Goal: Task Accomplishment & Management: Use online tool/utility

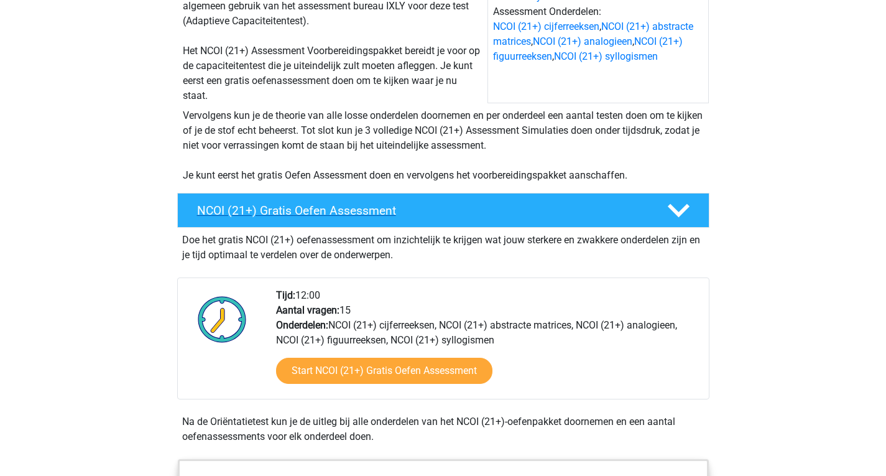
scroll to position [185, 0]
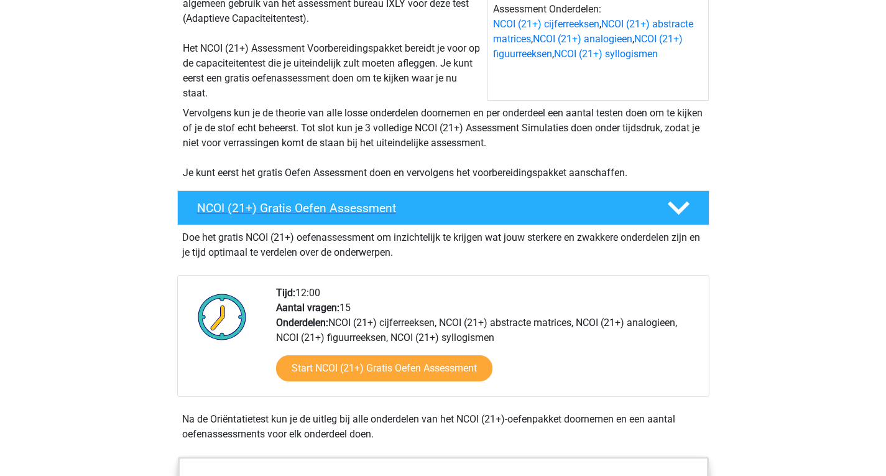
click at [448, 220] on div "NCOI (21+) Gratis Oefen Assessment" at bounding box center [443, 207] width 532 height 35
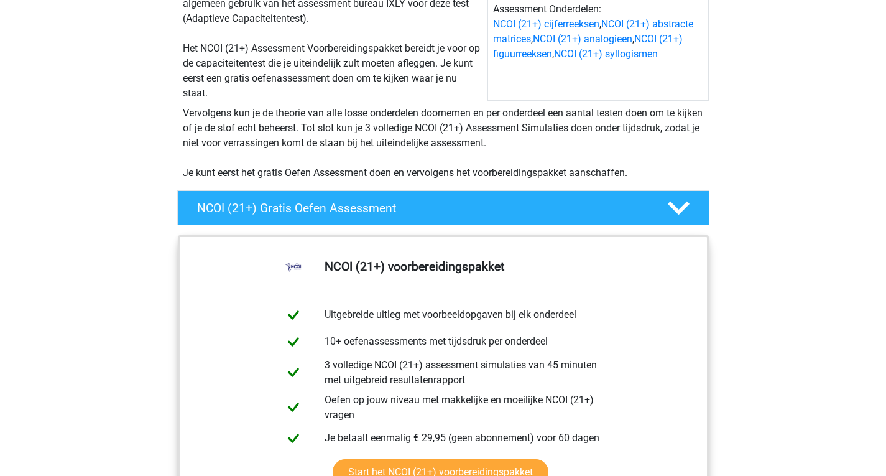
click at [448, 220] on div "NCOI (21+) Gratis Oefen Assessment" at bounding box center [443, 207] width 532 height 35
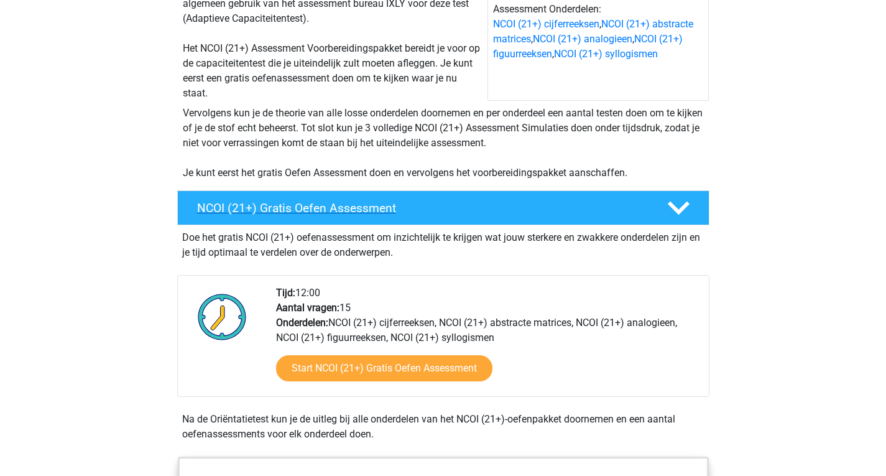
click at [448, 220] on div "NCOI (21+) Gratis Oefen Assessment" at bounding box center [443, 207] width 532 height 35
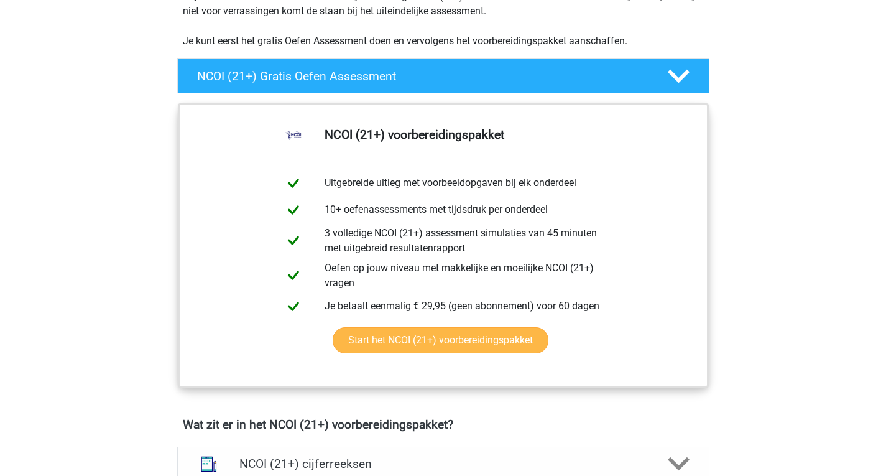
scroll to position [317, 0]
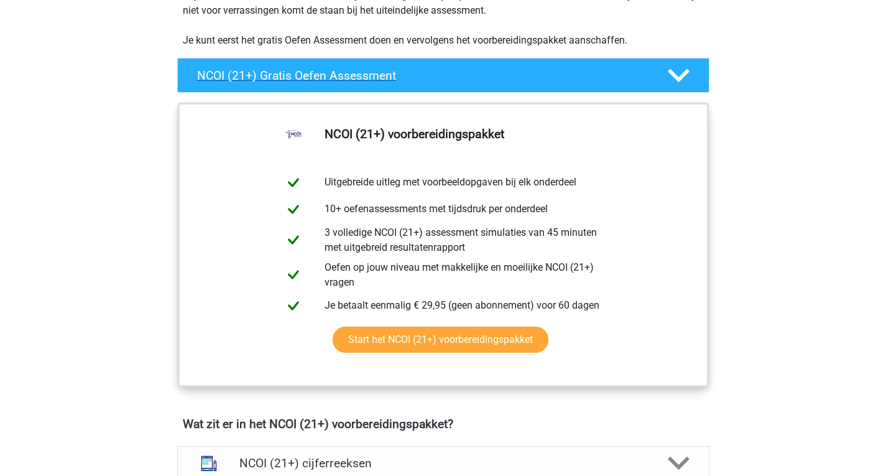
click at [397, 81] on h4 "NCOI (21+) Gratis Oefen Assessment" at bounding box center [422, 75] width 450 height 14
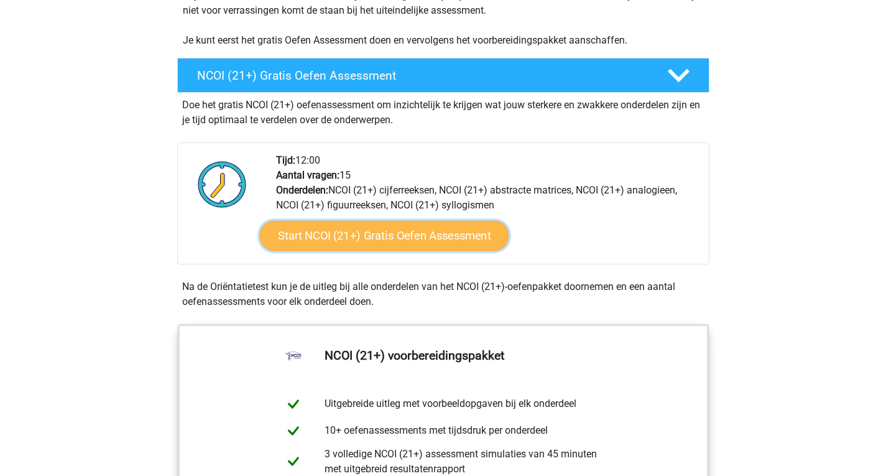
click at [345, 246] on link "Start NCOI (21+) Gratis Oefen Assessment" at bounding box center [383, 236] width 249 height 30
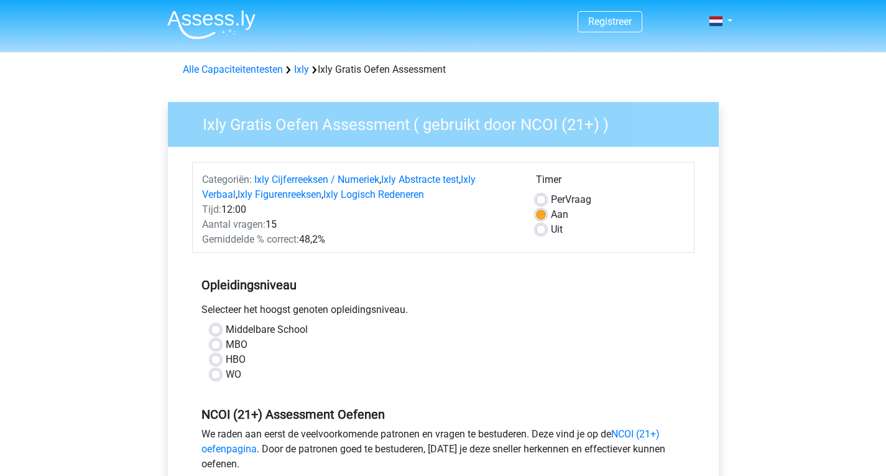
click at [551, 196] on label "Per Vraag" at bounding box center [571, 199] width 40 height 15
click at [540, 196] on input "Per Vraag" at bounding box center [541, 198] width 10 height 12
radio input "true"
click at [551, 211] on label "Aan" at bounding box center [559, 214] width 17 height 15
click at [539, 211] on input "Aan" at bounding box center [541, 213] width 10 height 12
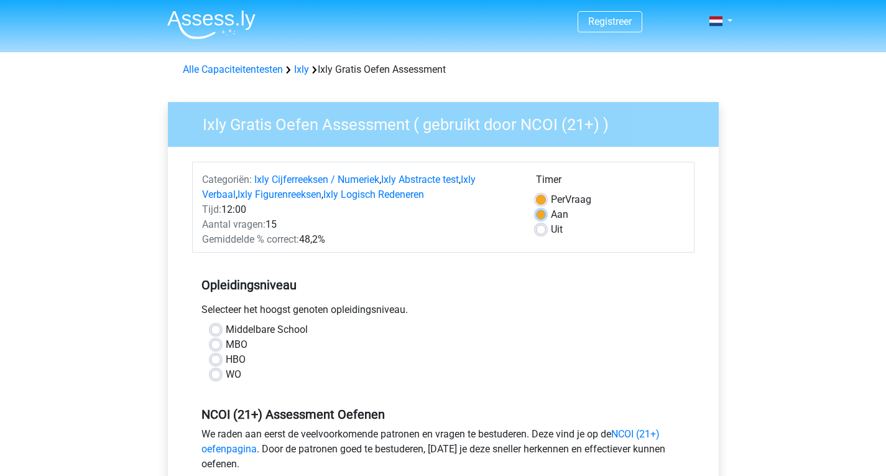
radio input "true"
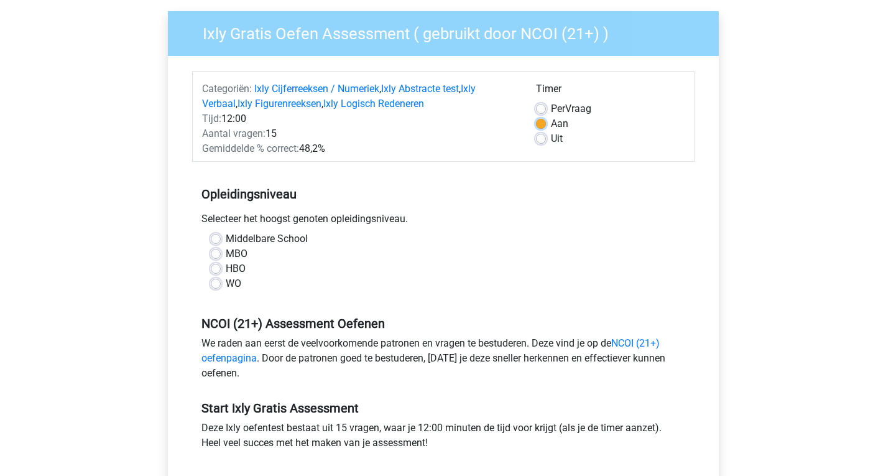
scroll to position [113, 0]
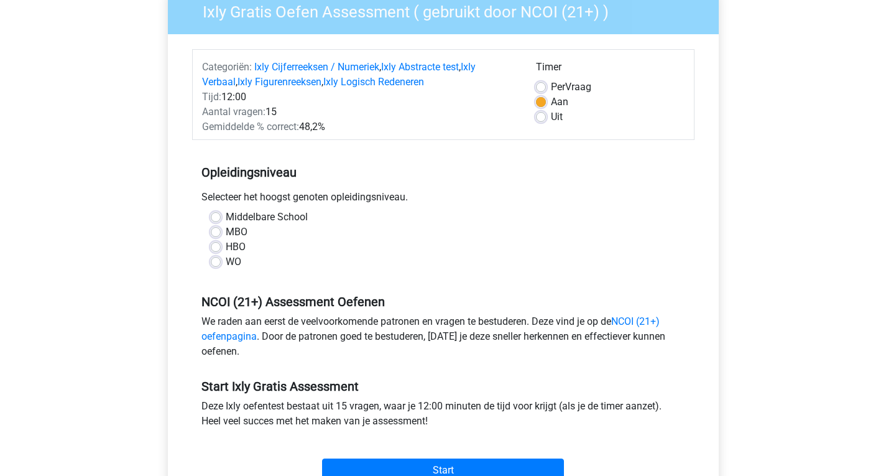
click at [226, 216] on label "Middelbare School" at bounding box center [267, 216] width 82 height 15
click at [218, 216] on input "Middelbare School" at bounding box center [216, 215] width 10 height 12
radio input "true"
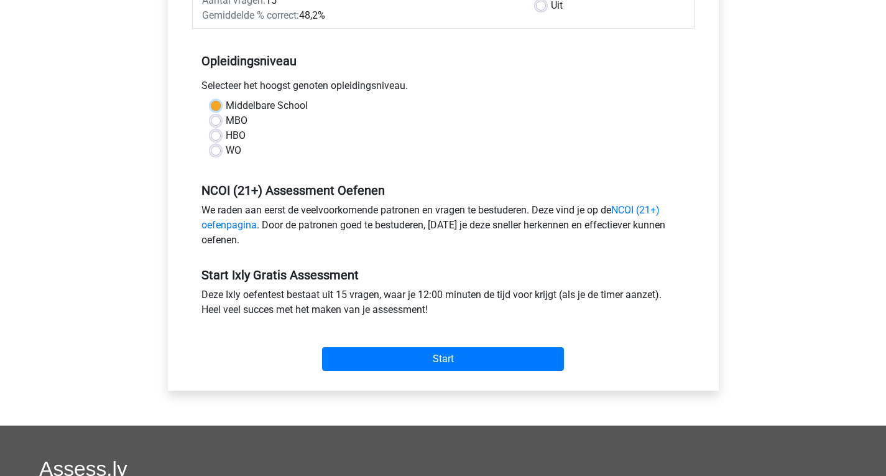
scroll to position [227, 0]
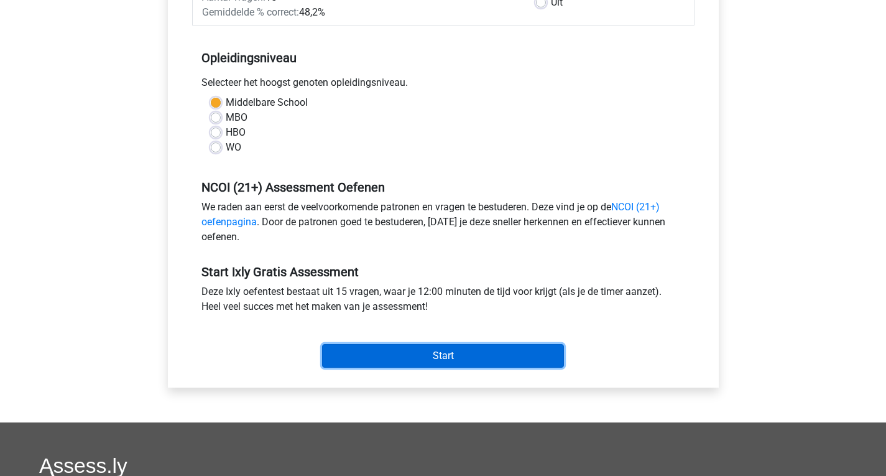
click at [413, 344] on input "Start" at bounding box center [443, 356] width 242 height 24
click at [380, 352] on input "Start" at bounding box center [443, 356] width 242 height 24
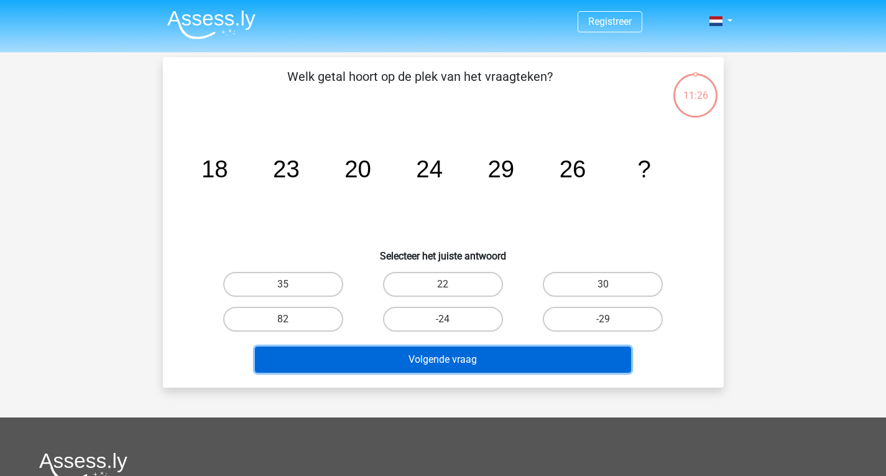
click at [388, 370] on button "Volgende vraag" at bounding box center [443, 359] width 376 height 26
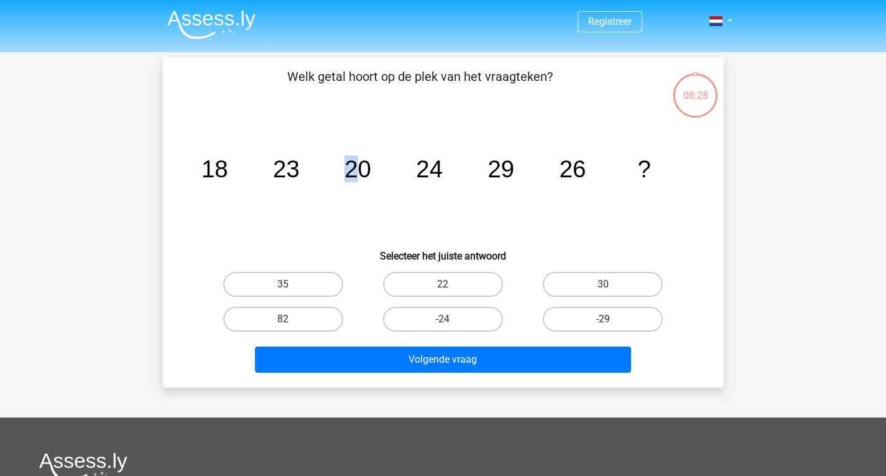
drag, startPoint x: 358, startPoint y: 171, endPoint x: 347, endPoint y: 169, distance: 10.7
click at [347, 169] on tspan "20" at bounding box center [357, 168] width 27 height 27
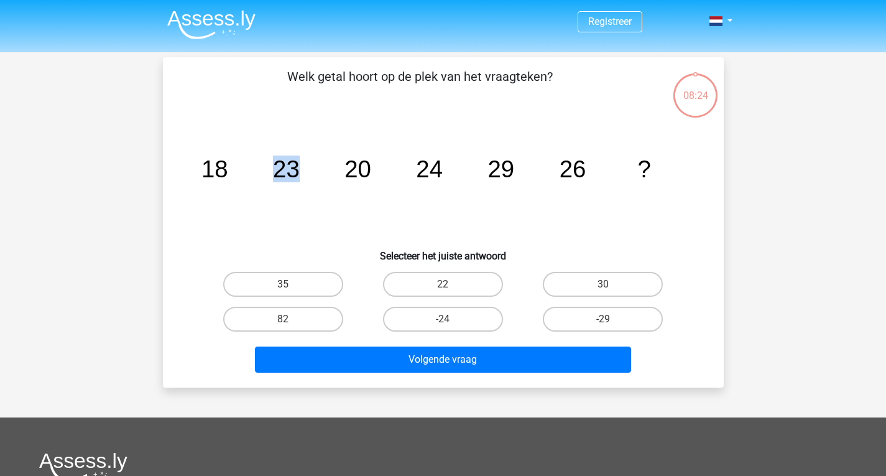
drag, startPoint x: 272, startPoint y: 168, endPoint x: 335, endPoint y: 171, distance: 62.8
click at [335, 171] on icon "image/svg+xml 18 23 20 24 29 26 ?" at bounding box center [443, 177] width 501 height 126
click at [222, 165] on tspan "18" at bounding box center [214, 168] width 27 height 27
drag, startPoint x: 222, startPoint y: 165, endPoint x: 292, endPoint y: 172, distance: 70.0
click at [292, 172] on g "18 23 20 24 29 26 ?" at bounding box center [425, 168] width 449 height 27
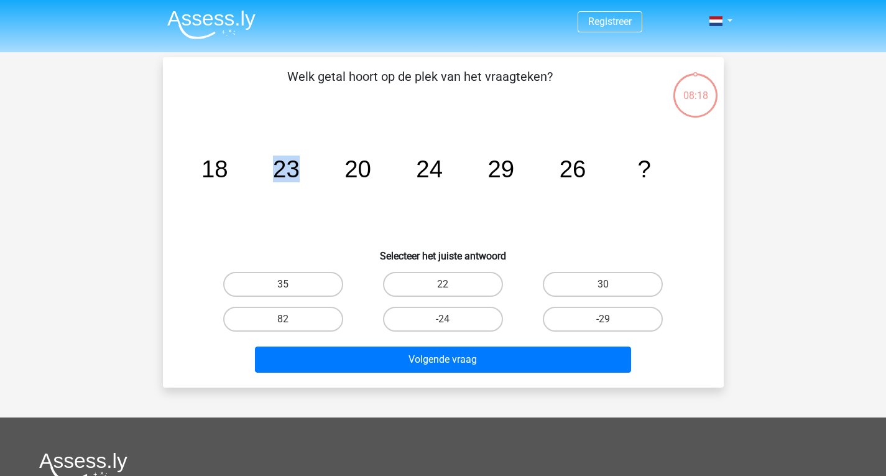
click at [295, 187] on icon "image/svg+xml 18 23 20 24 29 26 ?" at bounding box center [443, 177] width 501 height 126
drag, startPoint x: 360, startPoint y: 164, endPoint x: 432, endPoint y: 169, distance: 72.3
click at [432, 169] on g "18 23 20 24 29 26 ?" at bounding box center [425, 168] width 449 height 27
click at [489, 172] on tspan "29" at bounding box center [500, 168] width 27 height 27
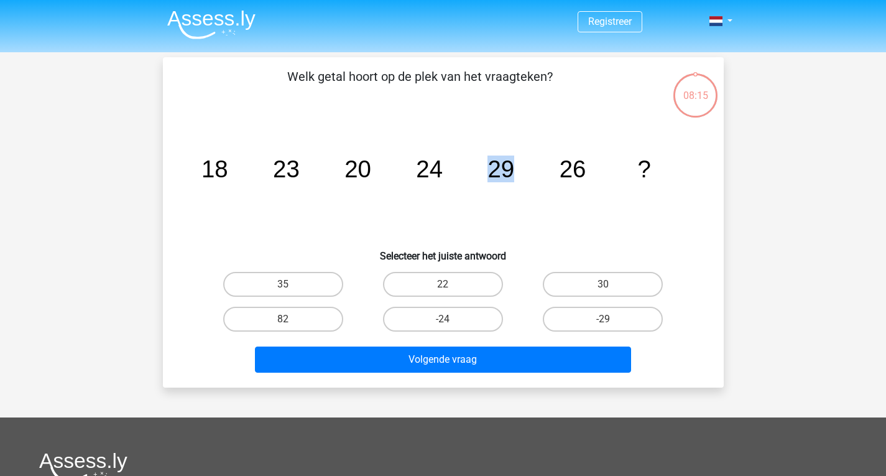
click at [489, 172] on tspan "29" at bounding box center [500, 168] width 27 height 27
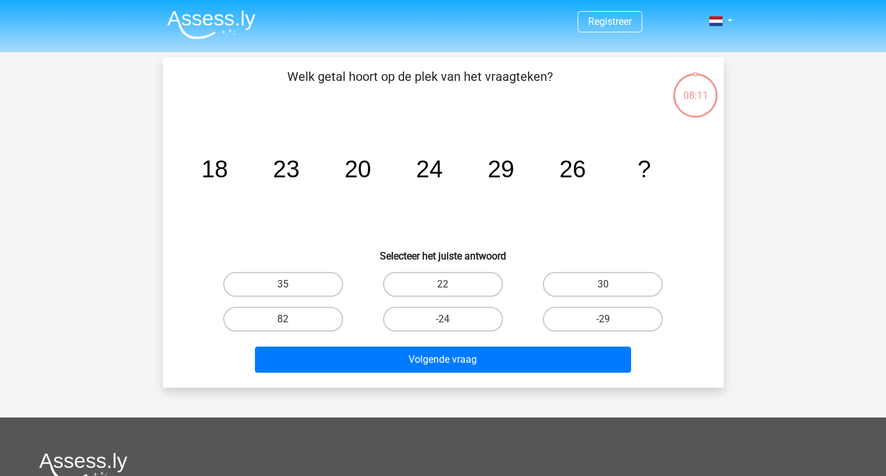
click at [569, 168] on tspan "26" at bounding box center [572, 168] width 27 height 27
drag, startPoint x: 214, startPoint y: 161, endPoint x: 317, endPoint y: 173, distance: 103.9
click at [317, 173] on icon "image/svg+xml 18 23 20 24 29 26 ?" at bounding box center [443, 177] width 501 height 126
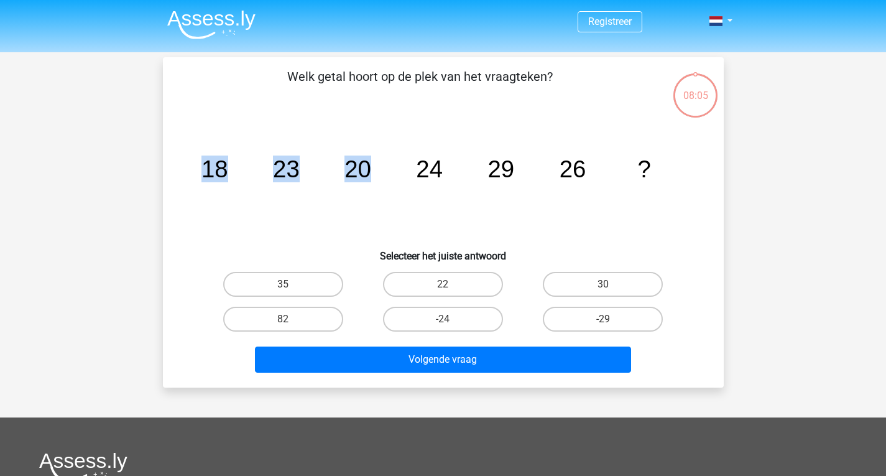
drag, startPoint x: 206, startPoint y: 161, endPoint x: 374, endPoint y: 163, distance: 167.2
click at [374, 163] on icon "image/svg+xml 18 23 20 24 29 26 ?" at bounding box center [443, 177] width 501 height 126
click at [218, 170] on tspan "18" at bounding box center [214, 168] width 27 height 27
click at [349, 172] on tspan "20" at bounding box center [357, 168] width 27 height 27
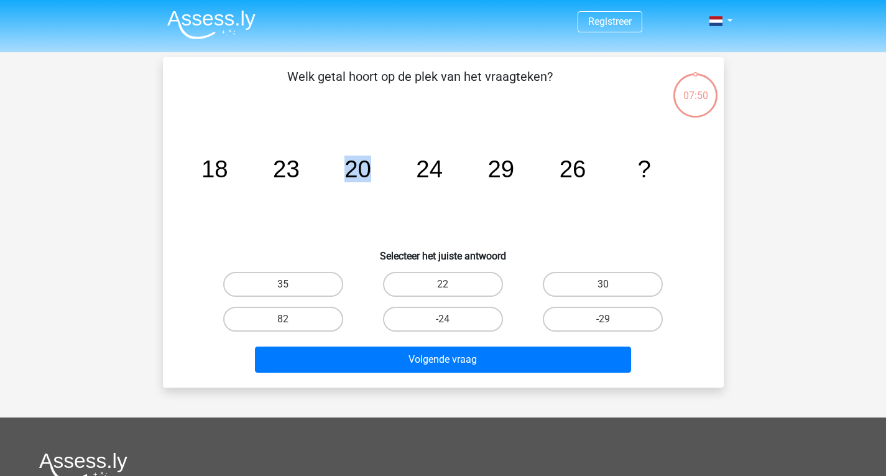
click at [349, 172] on tspan "20" at bounding box center [357, 168] width 27 height 27
click at [439, 170] on tspan "24" at bounding box center [429, 168] width 27 height 27
drag, startPoint x: 414, startPoint y: 170, endPoint x: 440, endPoint y: 170, distance: 26.1
click at [440, 170] on icon "image/svg+xml 18 23 20 24 29 26 ?" at bounding box center [443, 177] width 501 height 126
drag, startPoint x: 344, startPoint y: 169, endPoint x: 445, endPoint y: 172, distance: 101.4
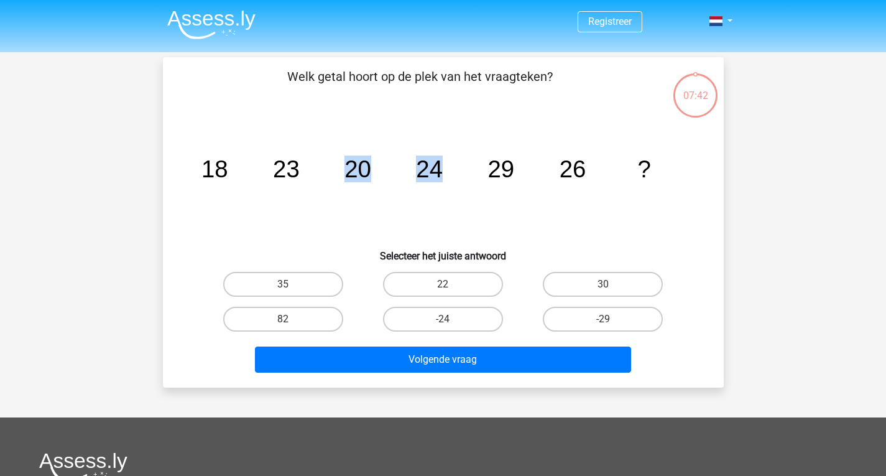
click at [445, 172] on icon "image/svg+xml 18 23 20 24 29 26 ?" at bounding box center [443, 177] width 501 height 126
drag, startPoint x: 493, startPoint y: 166, endPoint x: 503, endPoint y: 175, distance: 13.2
click at [503, 175] on tspan "29" at bounding box center [500, 168] width 27 height 27
drag, startPoint x: 205, startPoint y: 167, endPoint x: 239, endPoint y: 169, distance: 34.2
click at [239, 169] on icon "image/svg+xml 18 23 20 24 29 26 ?" at bounding box center [443, 177] width 501 height 126
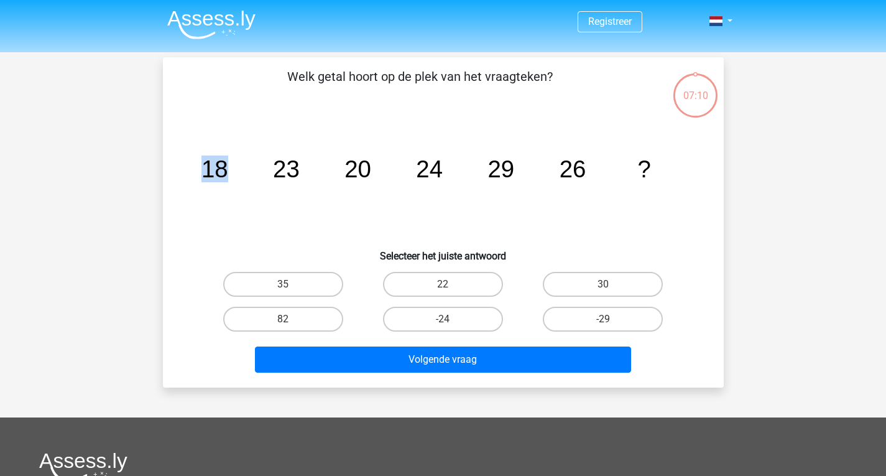
click at [445, 285] on input "22" at bounding box center [447, 288] width 8 height 8
radio input "true"
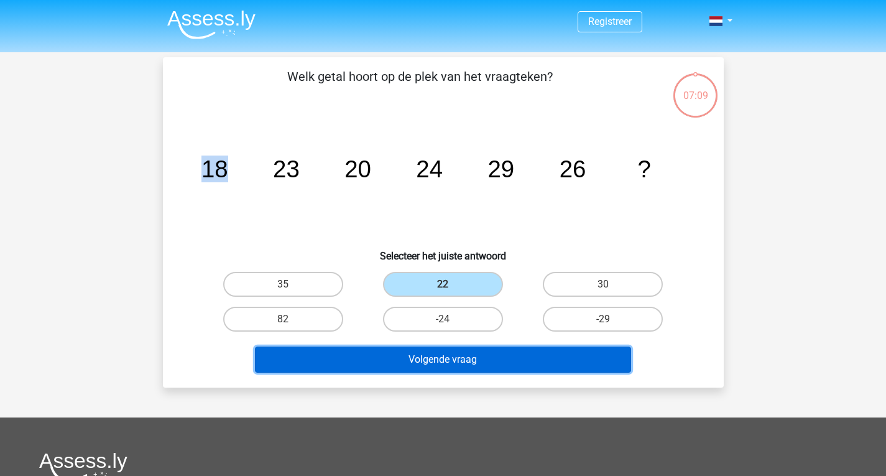
click at [441, 353] on button "Volgende vraag" at bounding box center [443, 359] width 376 height 26
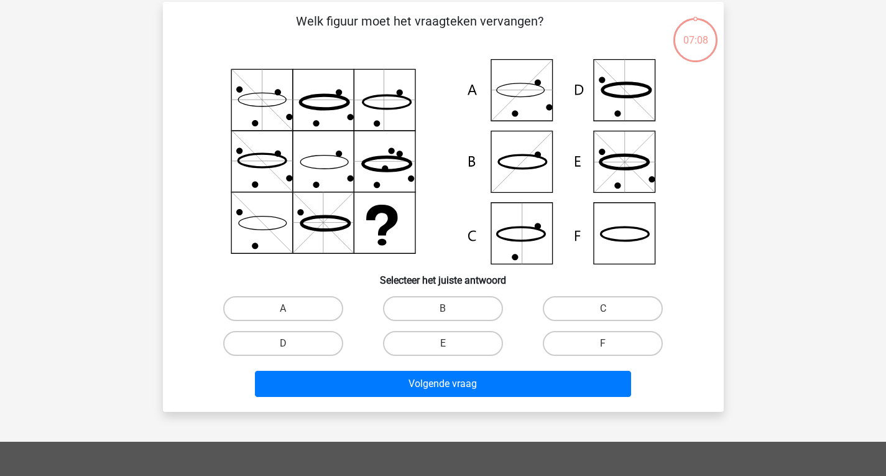
scroll to position [57, 0]
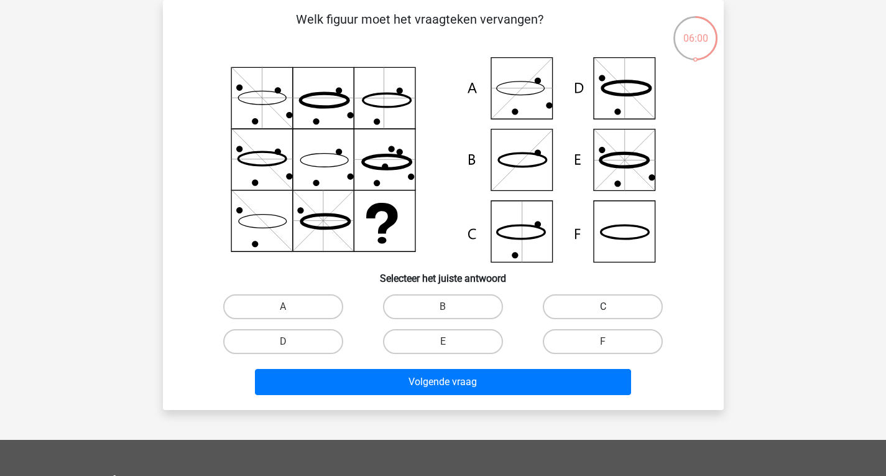
click at [623, 301] on label "C" at bounding box center [603, 306] width 120 height 25
click at [611, 306] on input "C" at bounding box center [607, 310] width 8 height 8
radio input "true"
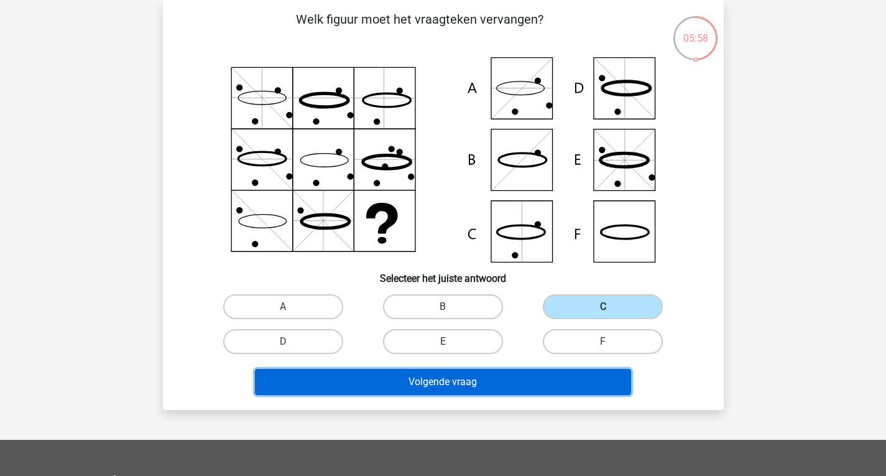
click at [520, 386] on button "Volgende vraag" at bounding box center [443, 382] width 376 height 26
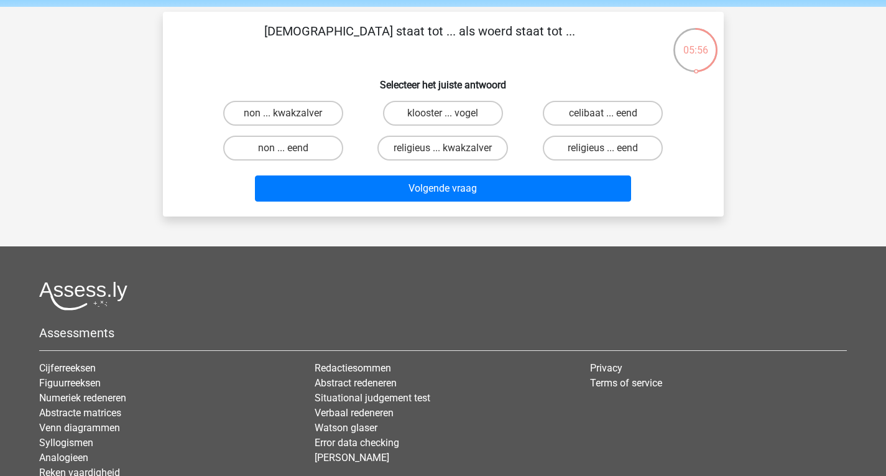
scroll to position [45, 0]
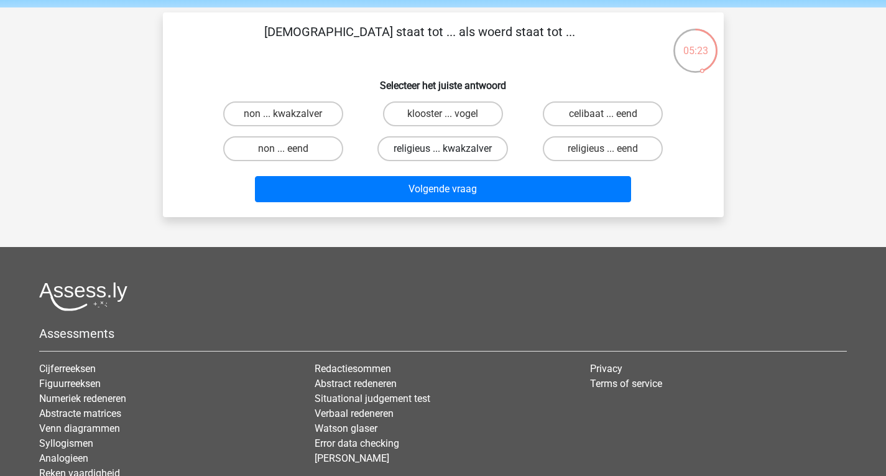
click at [485, 146] on label "religieus ... kwakzalver" at bounding box center [442, 148] width 131 height 25
click at [451, 149] on input "religieus ... kwakzalver" at bounding box center [447, 153] width 8 height 8
radio input "true"
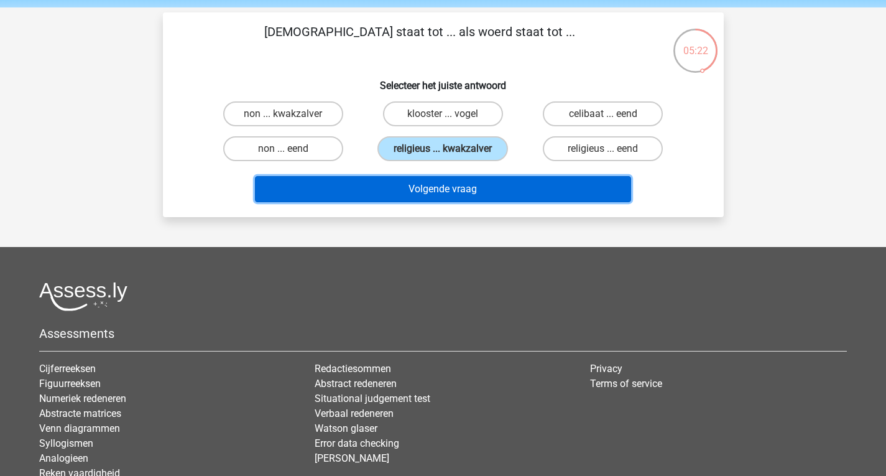
click at [478, 184] on button "Volgende vraag" at bounding box center [443, 189] width 376 height 26
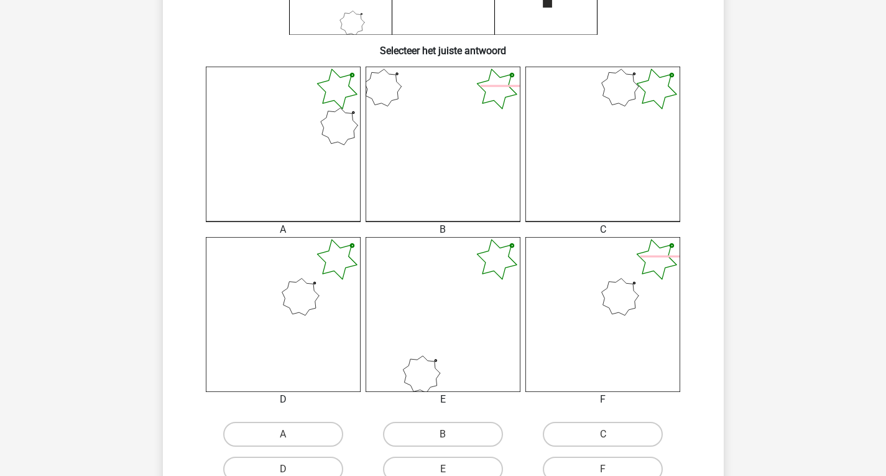
scroll to position [285, 0]
click at [311, 313] on icon at bounding box center [283, 313] width 155 height 155
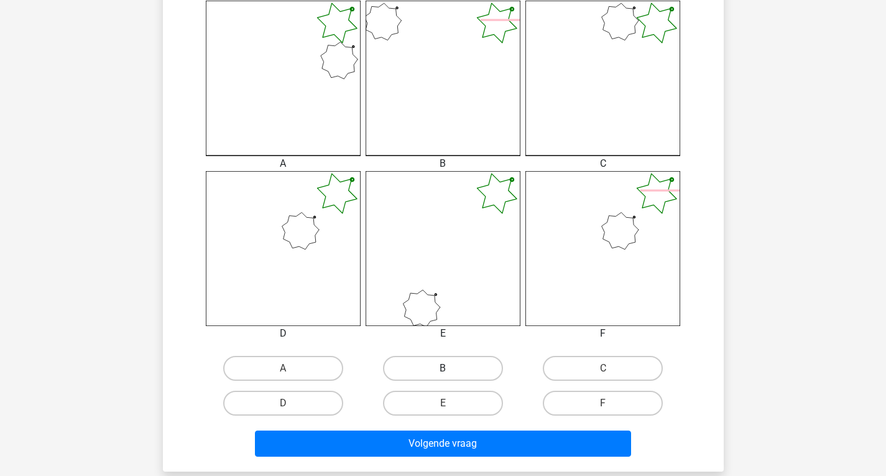
scroll to position [351, 0]
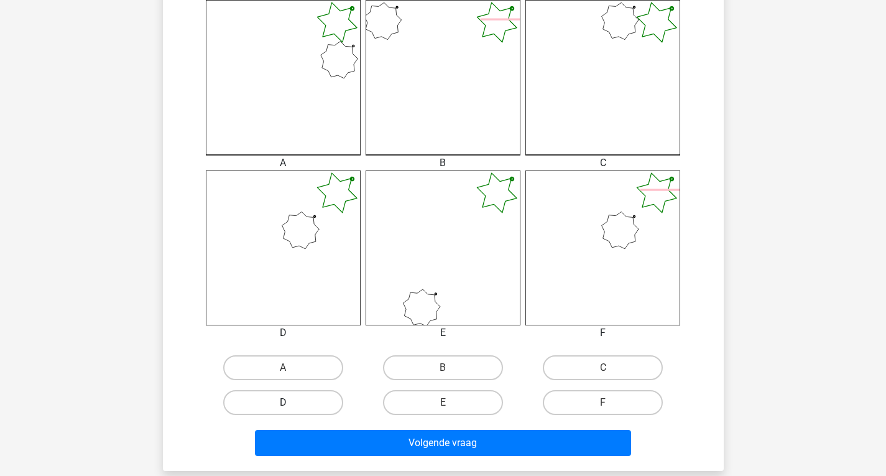
click at [305, 410] on label "D" at bounding box center [283, 402] width 120 height 25
click at [291, 410] on input "D" at bounding box center [287, 406] width 8 height 8
radio input "true"
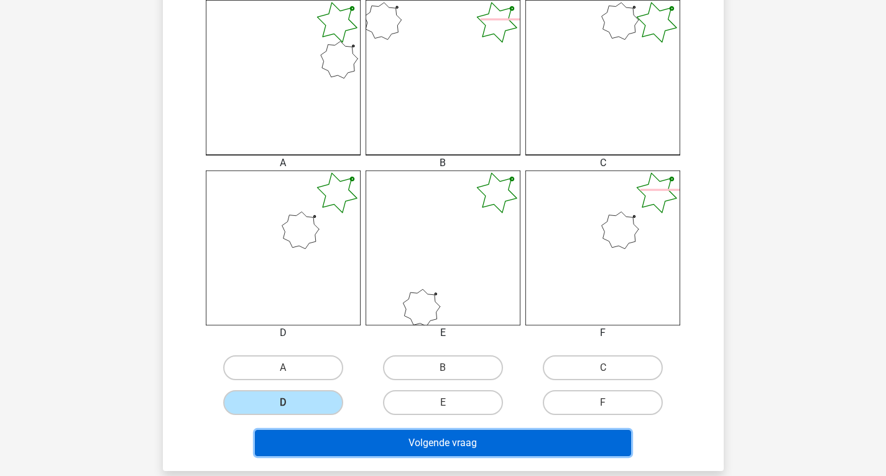
click at [379, 439] on button "Volgende vraag" at bounding box center [443, 443] width 376 height 26
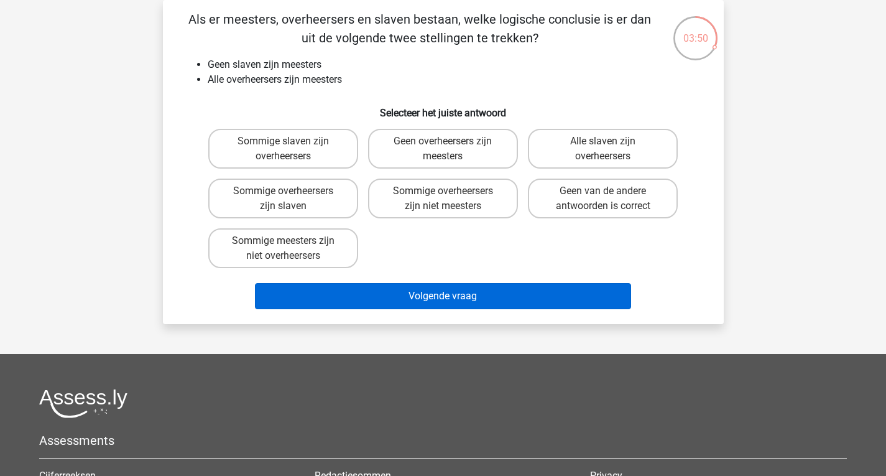
scroll to position [0, 0]
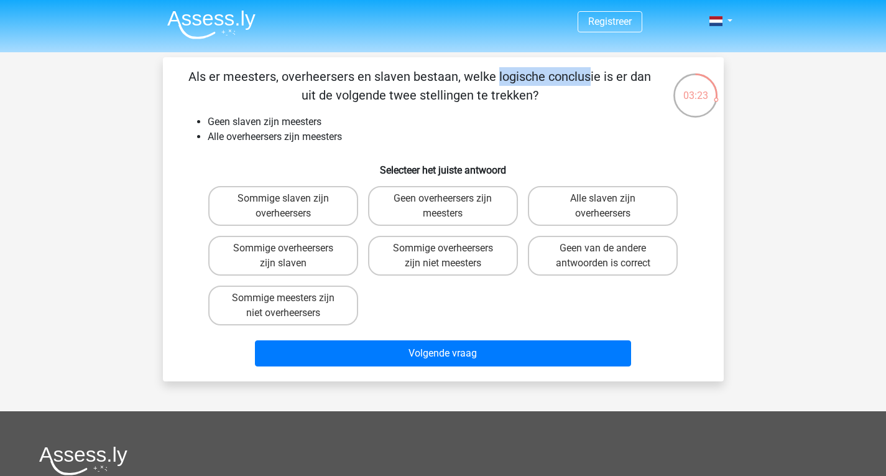
drag, startPoint x: 244, startPoint y: 79, endPoint x: 329, endPoint y: 81, distance: 85.2
click at [329, 81] on p "Als er meesters, overheersers en slaven bestaan, welke logische conclusie is er…" at bounding box center [420, 85] width 474 height 37
click at [473, 217] on label "Geen overheersers zijn meesters" at bounding box center [443, 206] width 150 height 40
click at [451, 206] on input "Geen overheersers zijn meesters" at bounding box center [447, 202] width 8 height 8
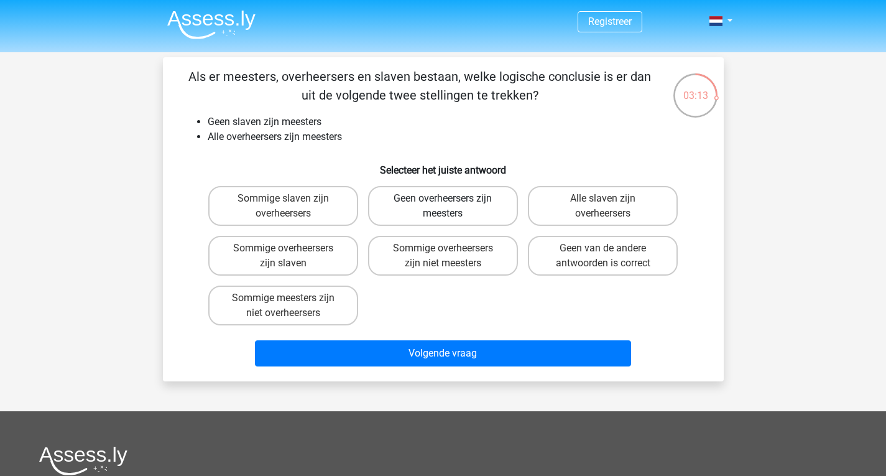
radio input "true"
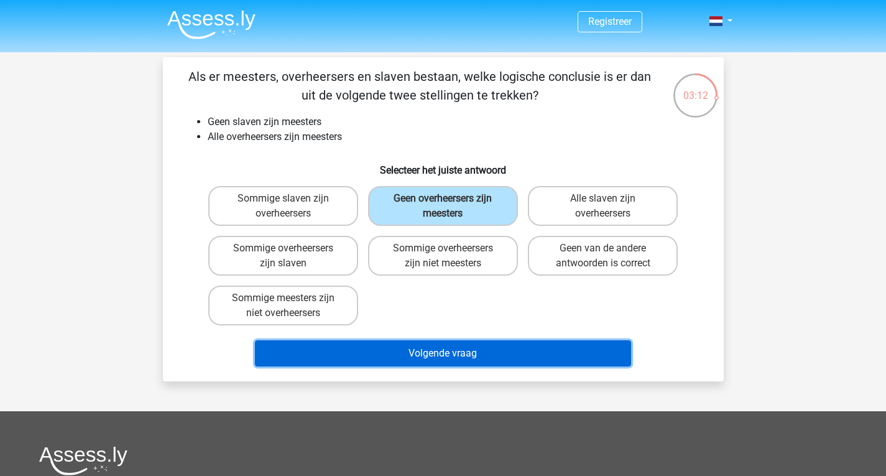
click at [477, 354] on button "Volgende vraag" at bounding box center [443, 353] width 376 height 26
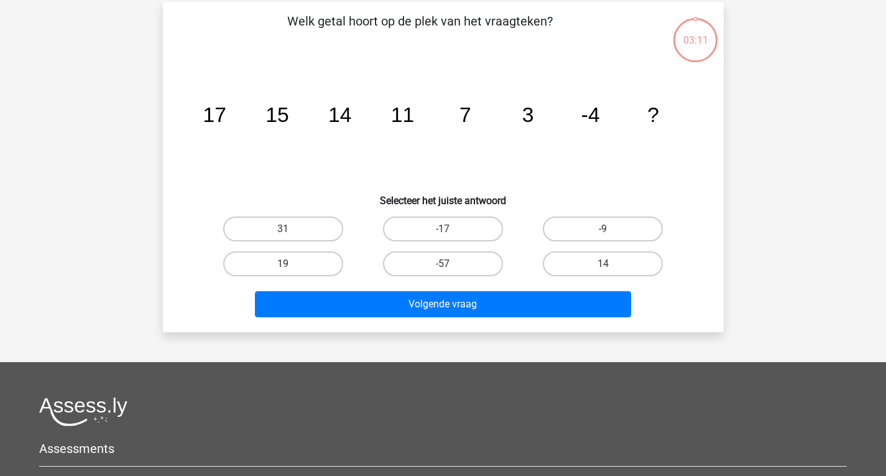
scroll to position [57, 0]
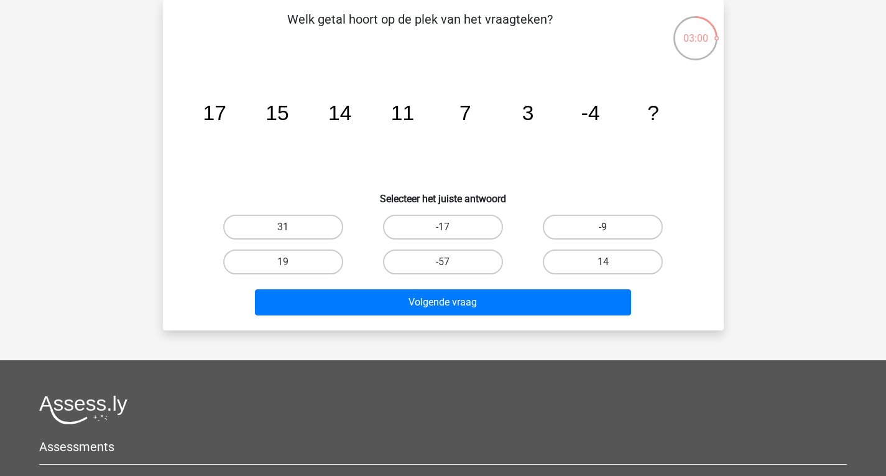
click at [571, 228] on label "-9" at bounding box center [603, 226] width 120 height 25
click at [603, 228] on input "-9" at bounding box center [607, 231] width 8 height 8
radio input "true"
click at [577, 229] on label "-9" at bounding box center [603, 226] width 120 height 25
click at [603, 229] on input "-9" at bounding box center [607, 231] width 8 height 8
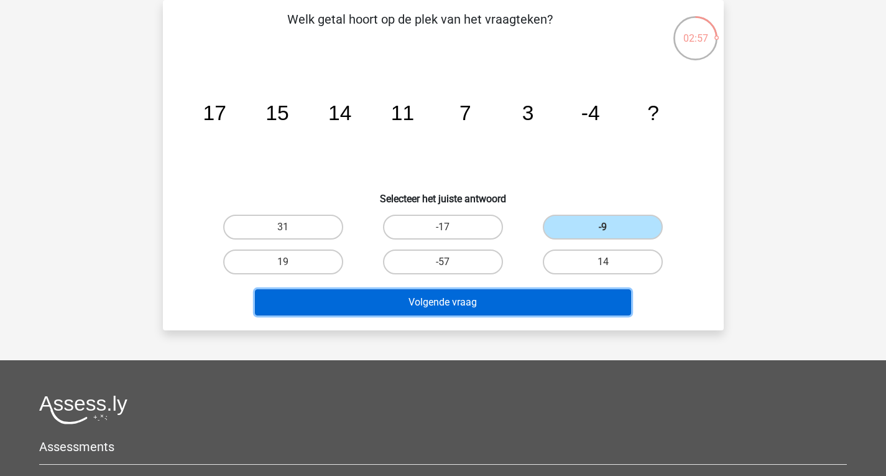
click at [541, 295] on button "Volgende vraag" at bounding box center [443, 302] width 376 height 26
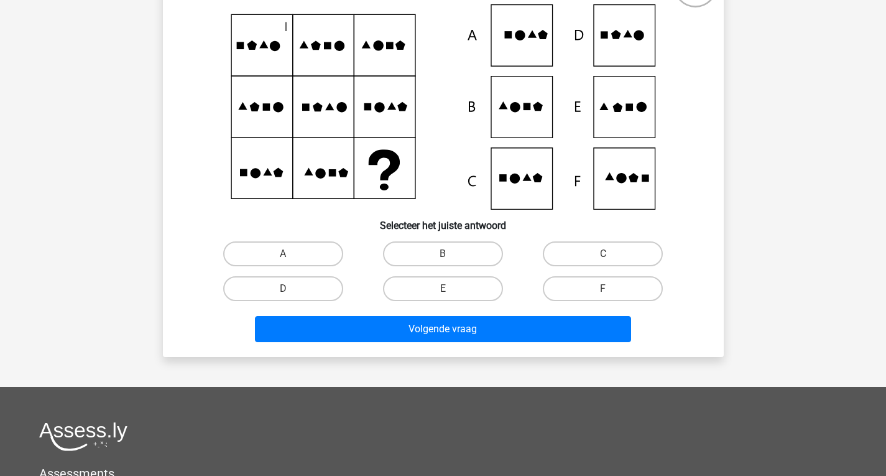
scroll to position [0, 0]
